Goal: Navigation & Orientation: Find specific page/section

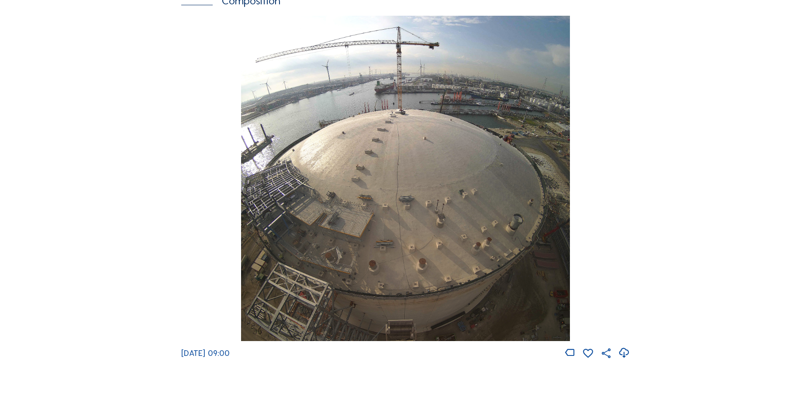
scroll to position [1135, 0]
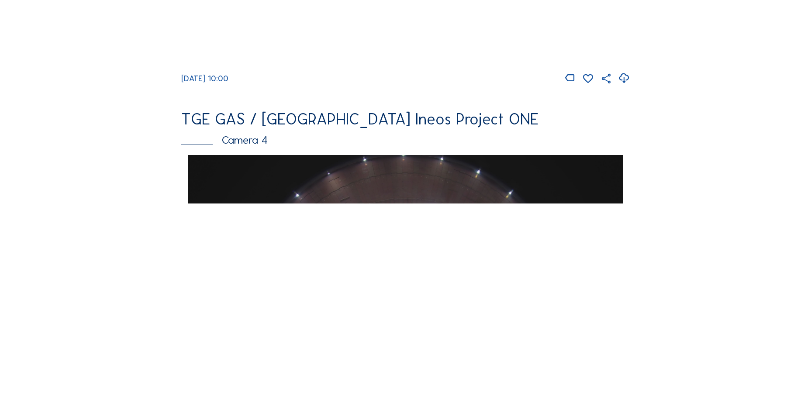
scroll to position [655, 0]
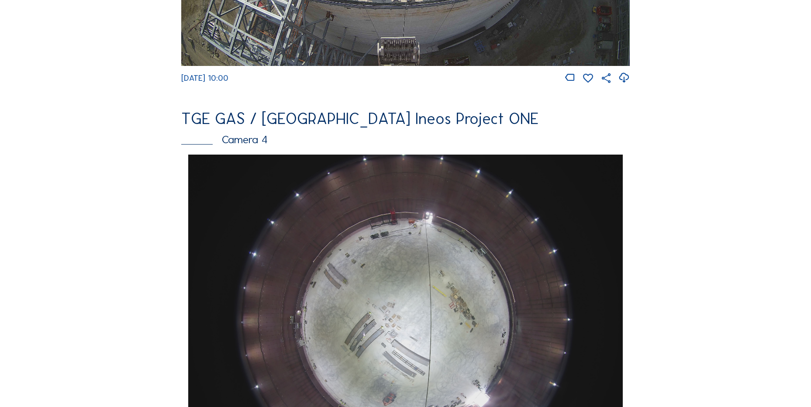
click at [122, 164] on div "Feed Photo Show Map Search Fullscreen TGE GAS / [GEOGRAPHIC_DATA] Ineos Project…" at bounding box center [405, 157] width 608 height 1511
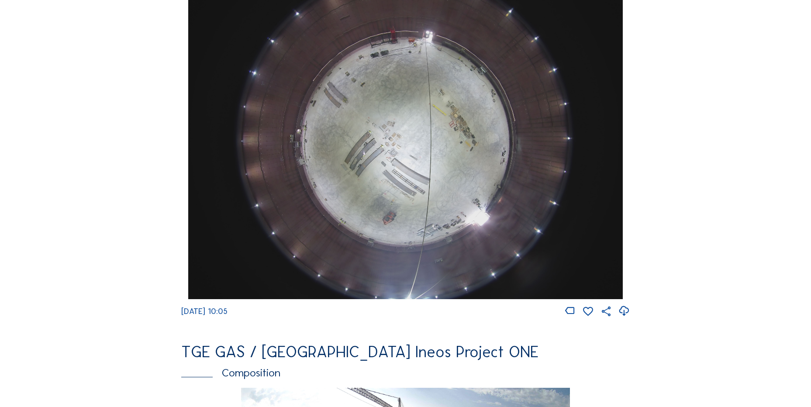
scroll to position [786, 0]
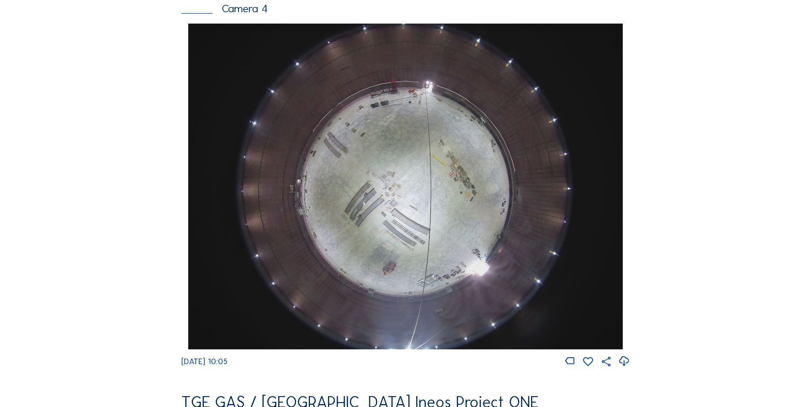
click at [620, 366] on icon at bounding box center [624, 361] width 12 height 14
click at [126, 198] on div "Feed Photo Show Map Search Fullscreen TGE GAS / [GEOGRAPHIC_DATA] Ineos Project…" at bounding box center [405, 26] width 608 height 1511
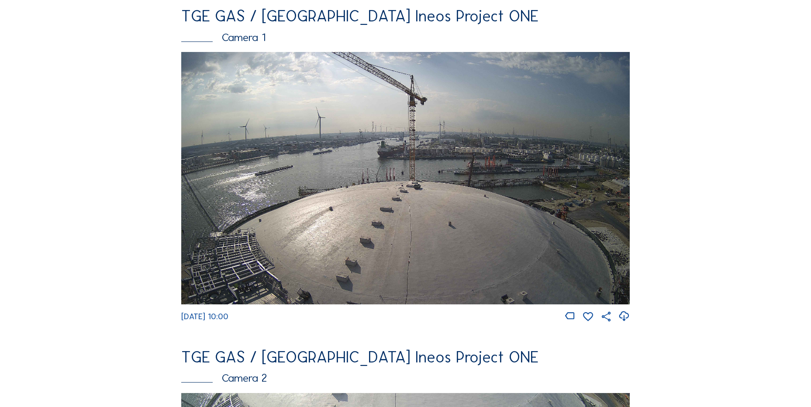
scroll to position [262, 0]
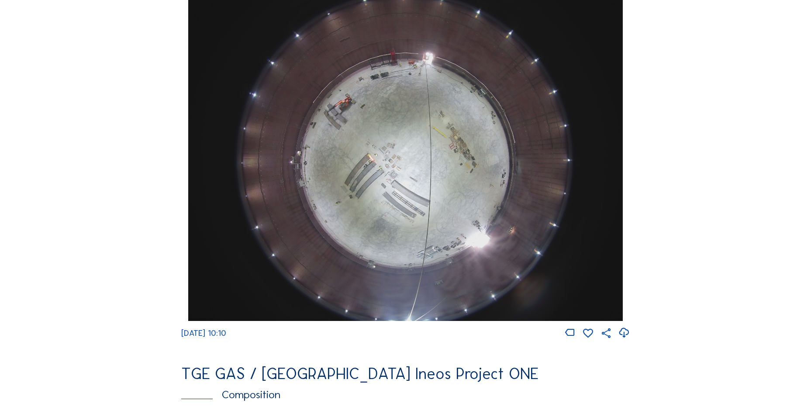
scroll to position [829, 0]
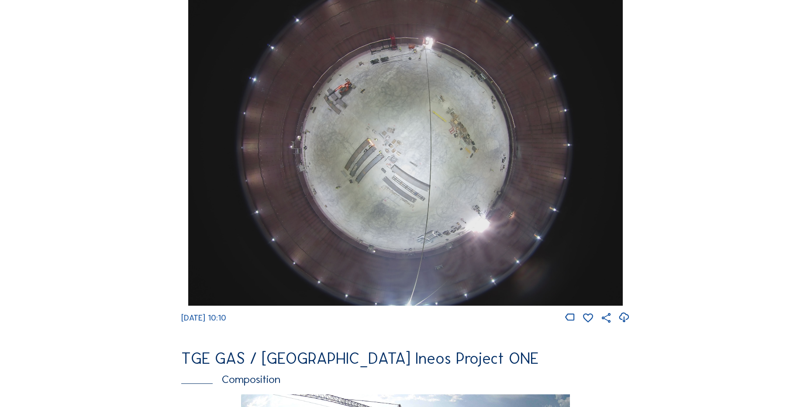
click at [625, 322] on icon at bounding box center [624, 317] width 12 height 14
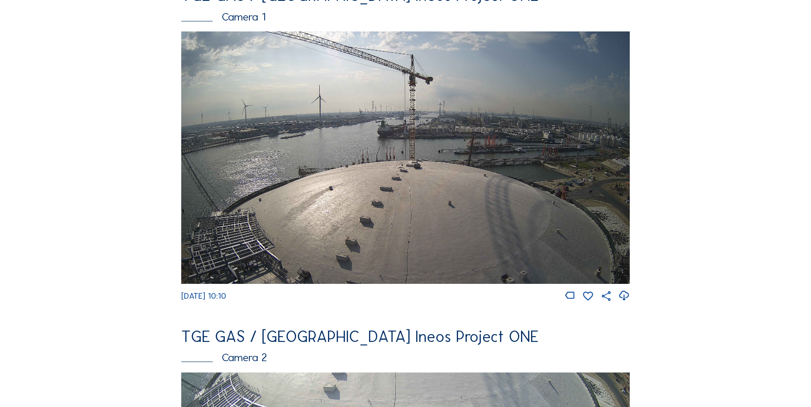
scroll to position [0, 0]
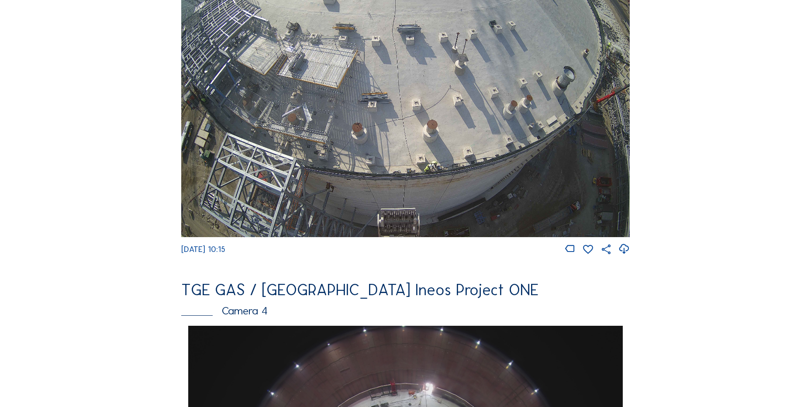
scroll to position [524, 0]
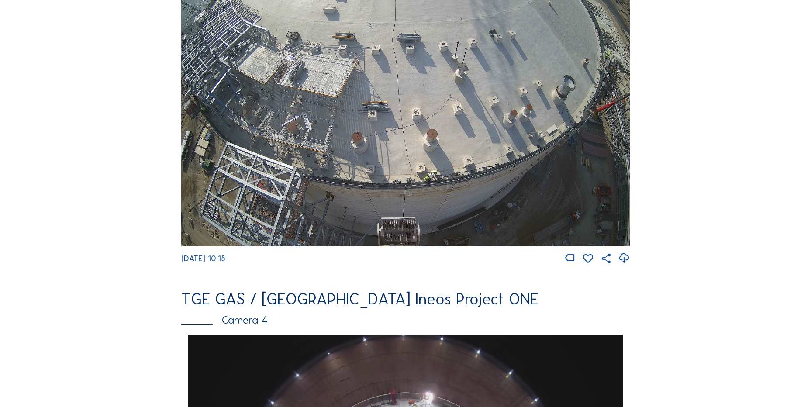
scroll to position [437, 0]
